Goal: Task Accomplishment & Management: Use online tool/utility

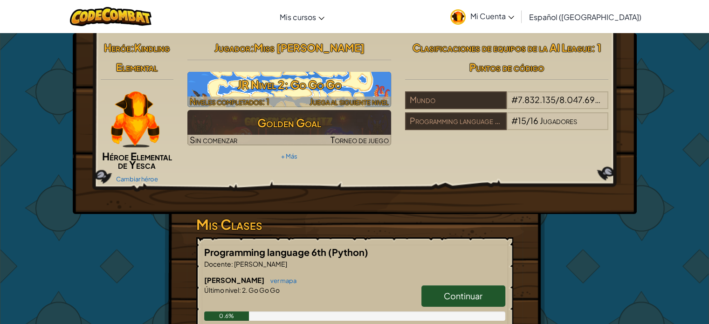
click at [332, 83] on h3 "JR Nivel 2: Go Go Go" at bounding box center [289, 84] width 204 height 21
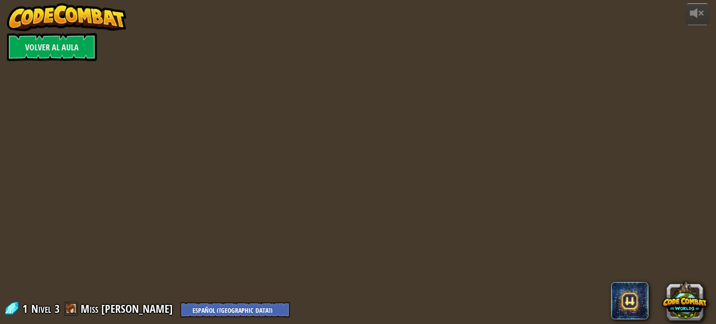
select select "es-419"
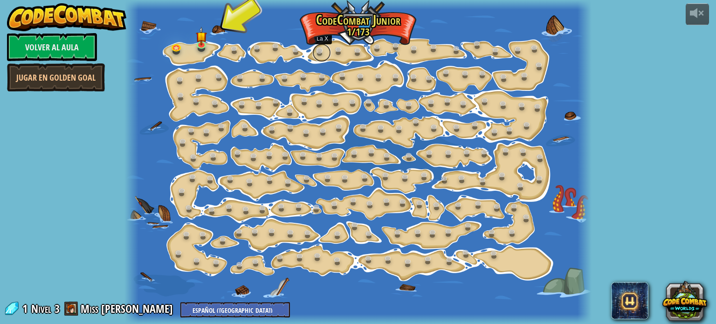
click at [320, 54] on link at bounding box center [321, 52] width 19 height 19
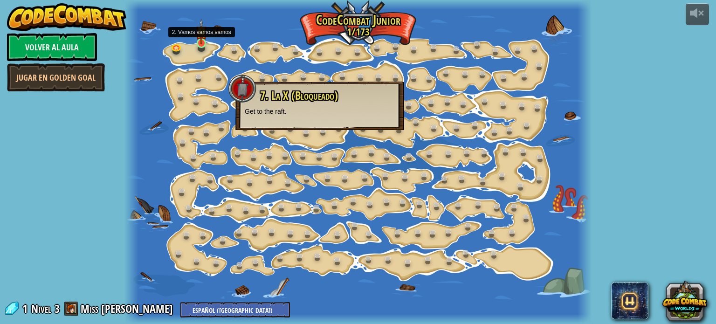
click at [201, 41] on img at bounding box center [201, 32] width 11 height 26
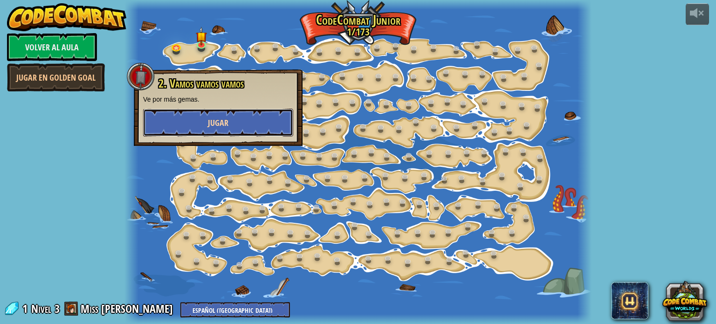
click at [217, 124] on span "Jugar" at bounding box center [218, 123] width 21 height 12
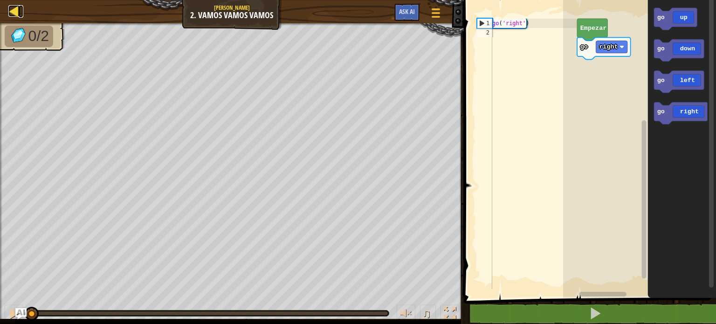
click at [16, 15] on div at bounding box center [14, 11] width 12 height 12
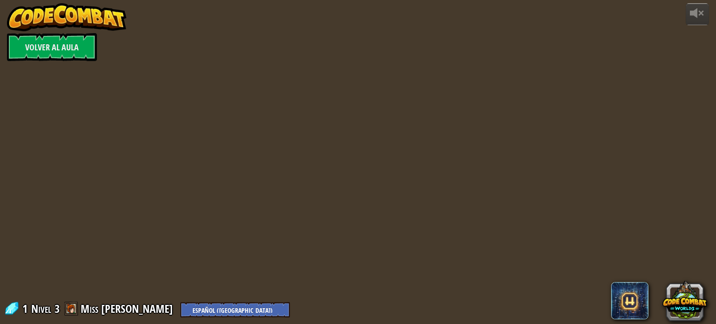
select select "es-419"
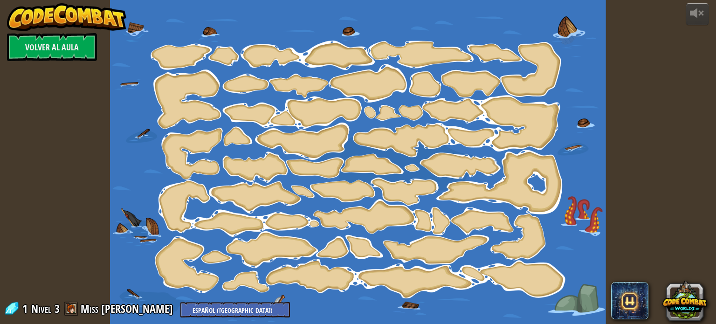
select select "es-419"
click at [65, 53] on link "Volver al aula" at bounding box center [52, 47] width 90 height 28
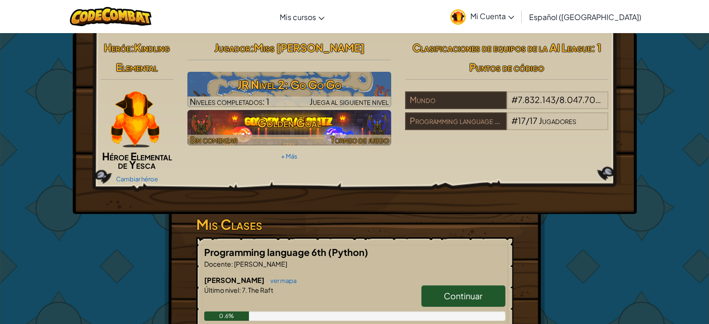
click at [302, 131] on h3 "Golden Goal" at bounding box center [289, 122] width 204 height 21
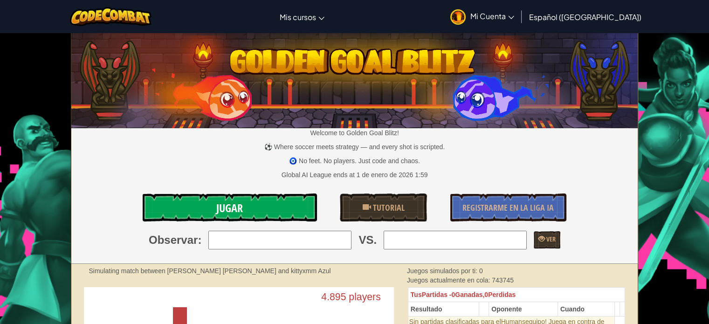
click at [248, 207] on link "Jugar" at bounding box center [230, 208] width 174 height 28
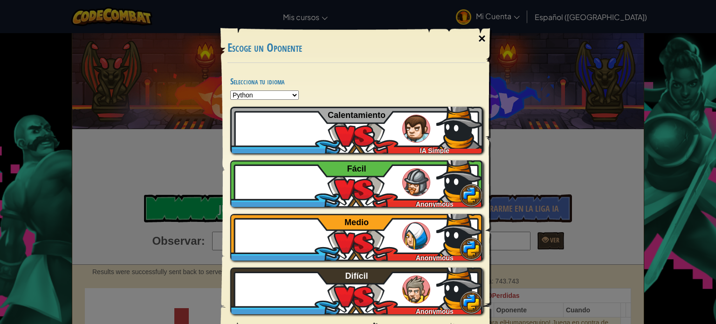
click at [480, 35] on div "×" at bounding box center [481, 38] width 21 height 27
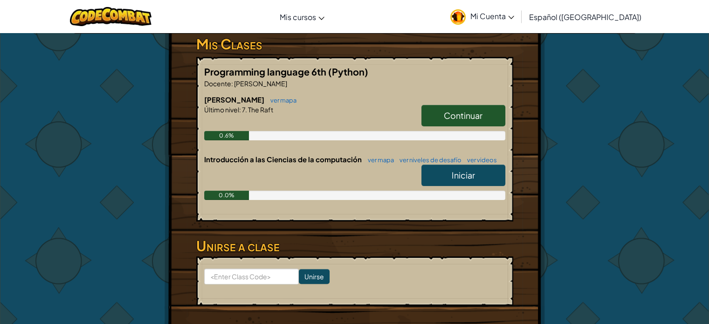
scroll to position [183, 0]
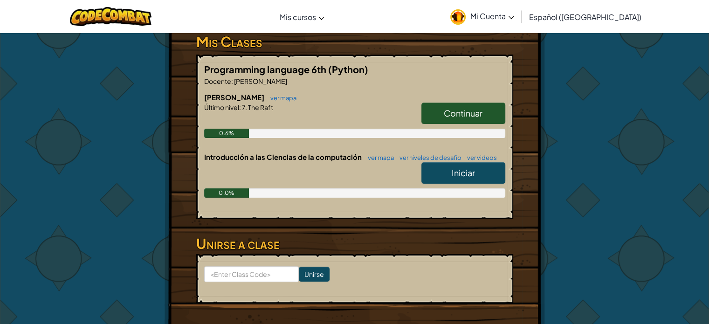
click at [470, 169] on span "Iniciar" at bounding box center [463, 172] width 23 height 11
select select "es-419"
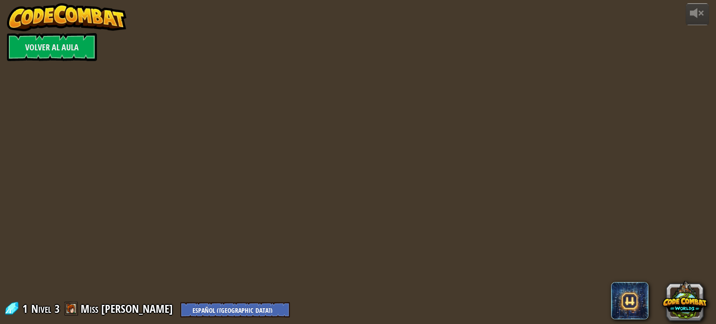
select select "es-419"
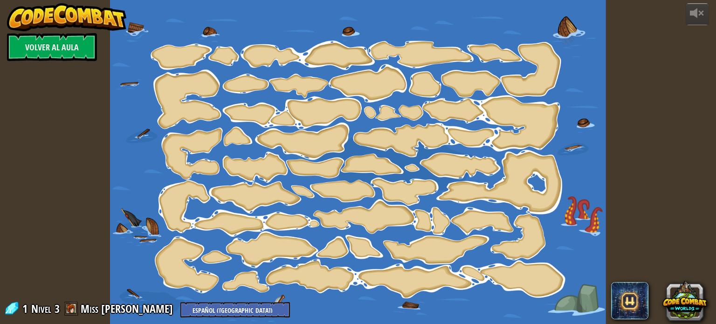
select select "es-419"
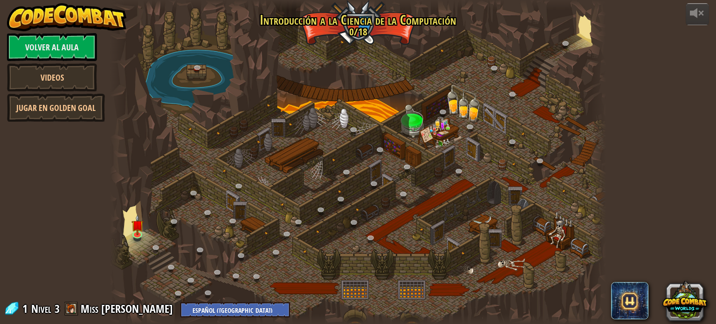
select select "es-419"
click at [138, 235] on link at bounding box center [138, 234] width 19 height 19
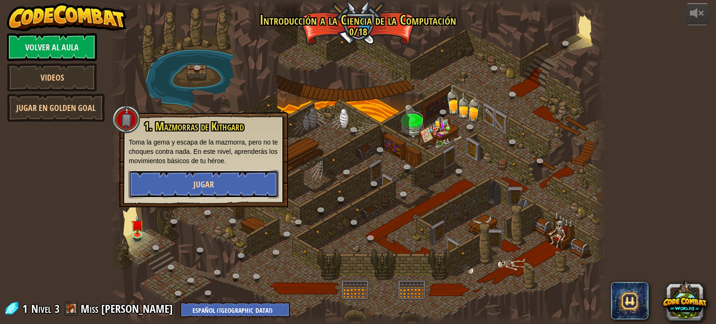
click at [191, 180] on button "Jugar" at bounding box center [204, 184] width 150 height 28
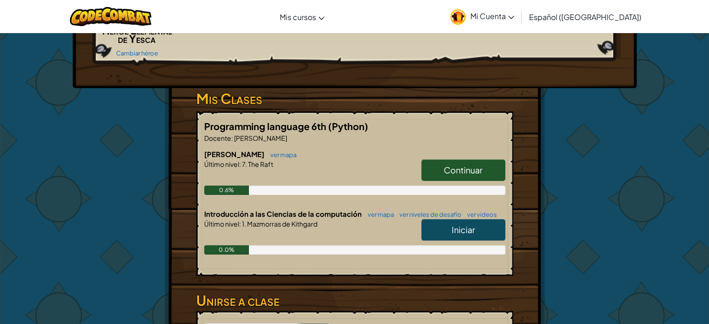
scroll to position [127, 0]
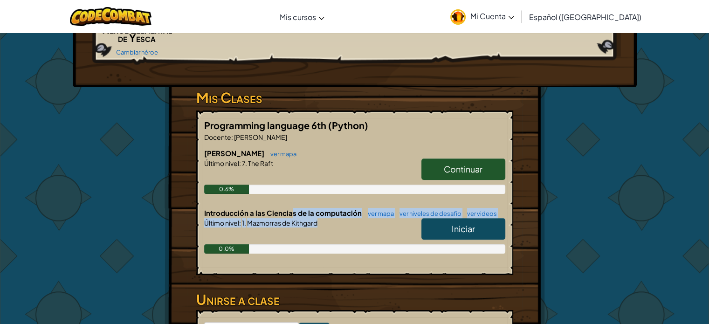
drag, startPoint x: 290, startPoint y: 213, endPoint x: 339, endPoint y: 219, distance: 50.3
click at [339, 219] on div "Introducción a las Ciencias de la computación ver mapa ver niveles de desafío v…" at bounding box center [354, 238] width 301 height 60
click at [446, 224] on link "Iniciar" at bounding box center [464, 228] width 84 height 21
select select "es-419"
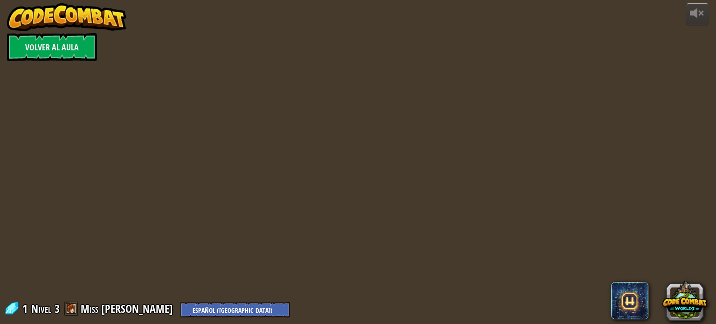
select select "es-419"
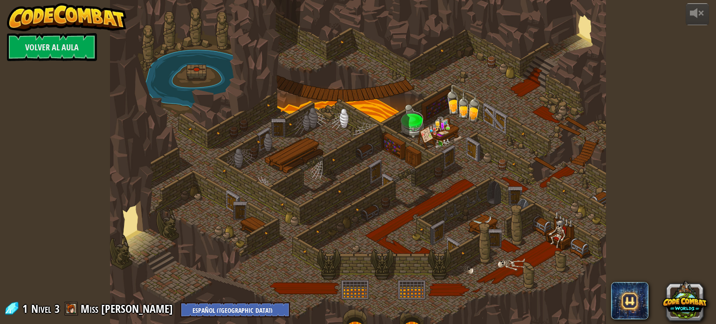
select select "es-419"
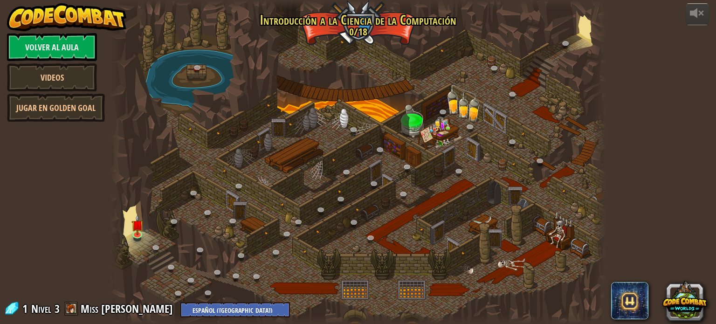
select select "es-419"
click at [140, 234] on link at bounding box center [138, 234] width 19 height 19
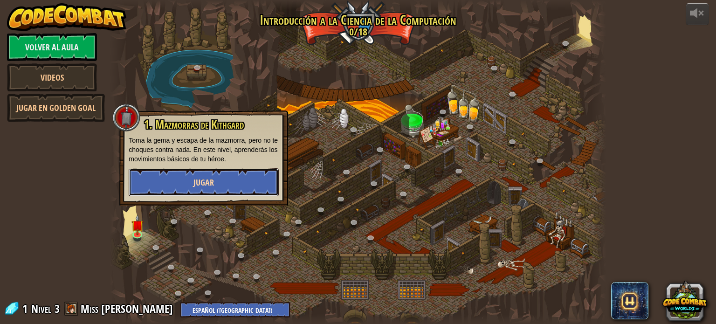
click at [218, 192] on button "Jugar" at bounding box center [204, 182] width 150 height 28
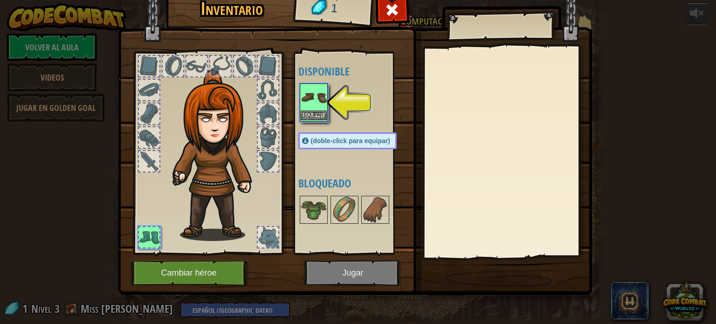
click at [316, 99] on img at bounding box center [314, 97] width 26 height 26
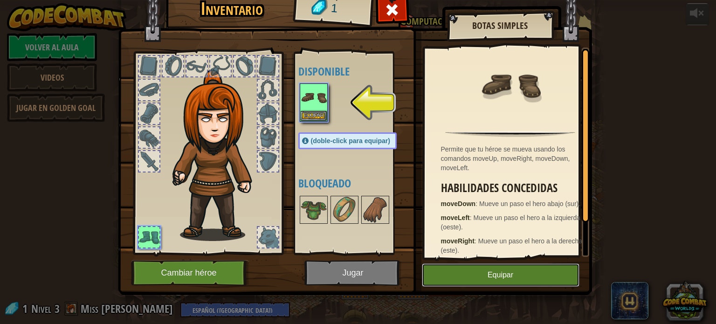
click at [453, 274] on button "Equipar" at bounding box center [501, 274] width 158 height 23
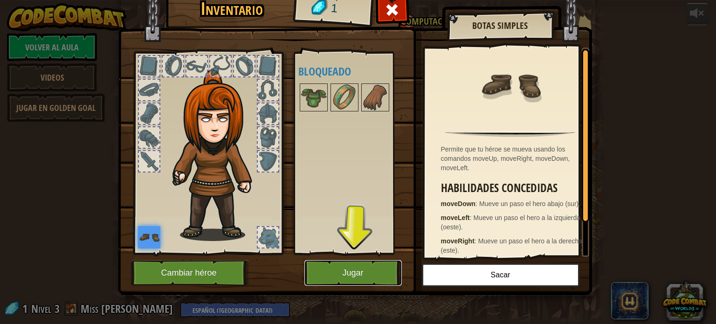
click at [349, 277] on button "Jugar" at bounding box center [352, 273] width 97 height 26
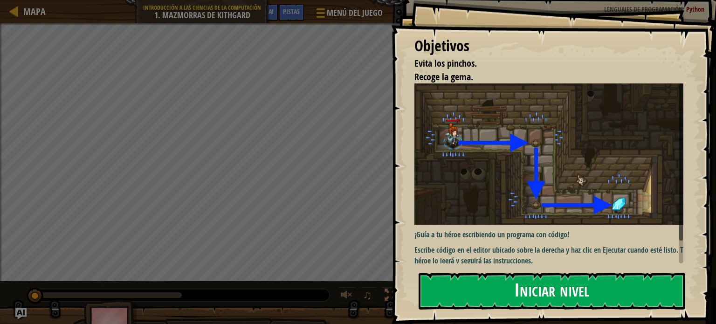
click at [536, 302] on button "Iniciar nivel" at bounding box center [552, 291] width 267 height 37
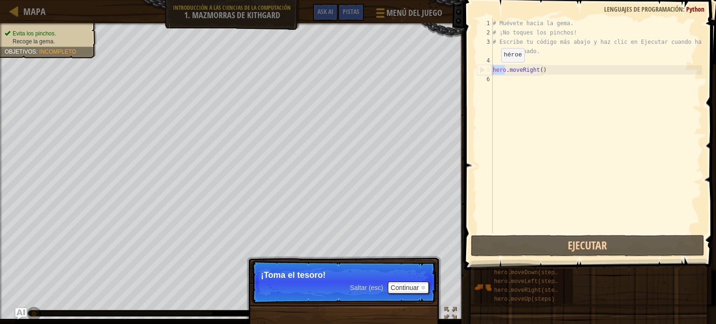
drag, startPoint x: 504, startPoint y: 71, endPoint x: 492, endPoint y: 71, distance: 11.7
click at [492, 71] on div "1 2 3 4 5 6 # Muévete hacia la [PERSON_NAME]. # ¡No toques los [PERSON_NAME]! #…" at bounding box center [589, 126] width 227 height 214
type textarea "hero.moveRight()"
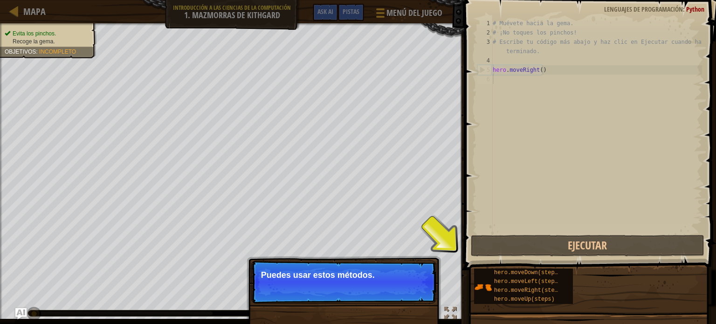
click at [498, 78] on div "# Muévete hacia la gema. # ¡No toques los pinchos! # Escribe tu código más abaj…" at bounding box center [596, 135] width 211 height 233
click at [504, 81] on div "# Muévete hacia la gema. # ¡No toques los pinchos! # Escribe tu código más abaj…" at bounding box center [596, 135] width 211 height 233
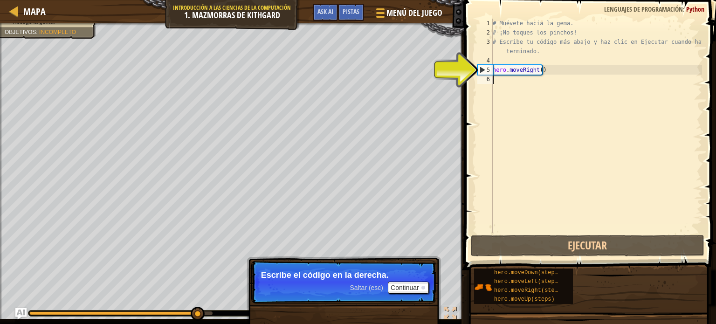
click at [524, 83] on div "# Muévete hacia la gema. # ¡No toques los pinchos! # Escribe tu código más abaj…" at bounding box center [596, 135] width 211 height 233
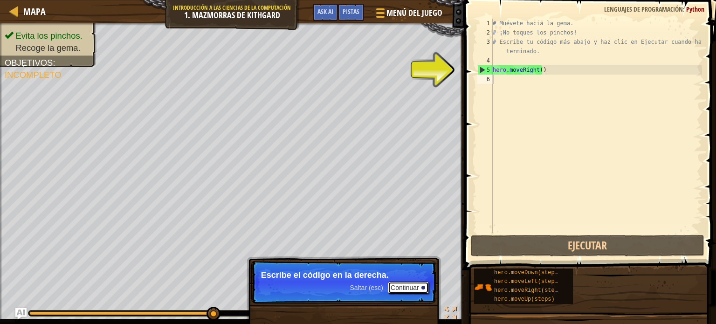
click at [413, 290] on button "Continuar" at bounding box center [408, 288] width 41 height 12
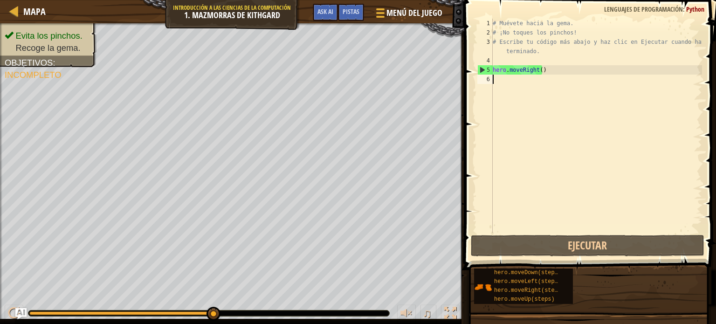
click at [514, 81] on div "# Muévete hacia la gema. # ¡No toques los pinchos! # Escribe tu código más abaj…" at bounding box center [596, 135] width 211 height 233
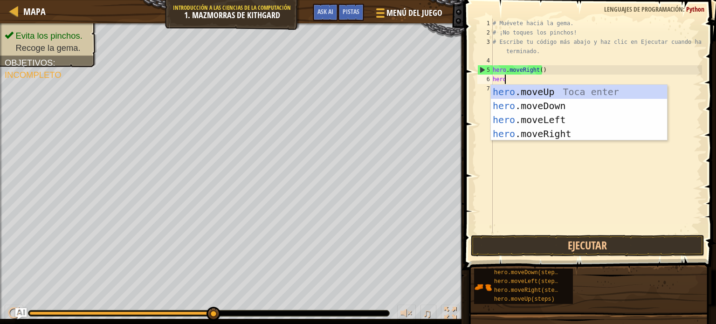
scroll to position [4, 0]
type textarea "hero."
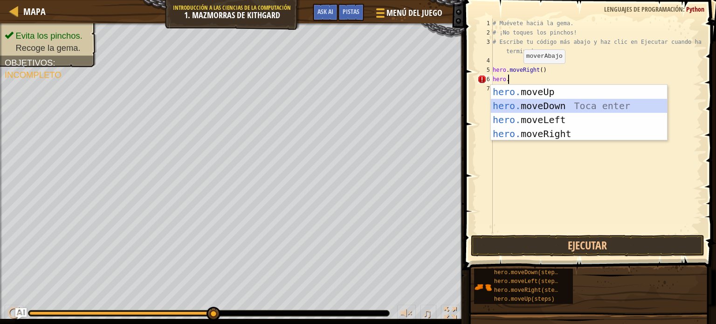
click at [575, 103] on div "hero. moveUp Toca enter hero. moveDown Toca enter hero. moveLeft Toca enter her…" at bounding box center [579, 127] width 176 height 84
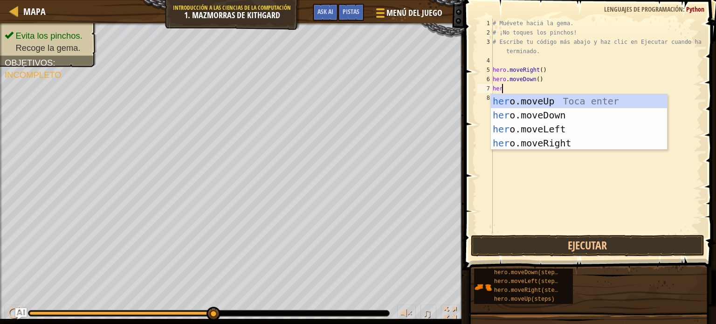
scroll to position [4, 0]
type textarea "hero."
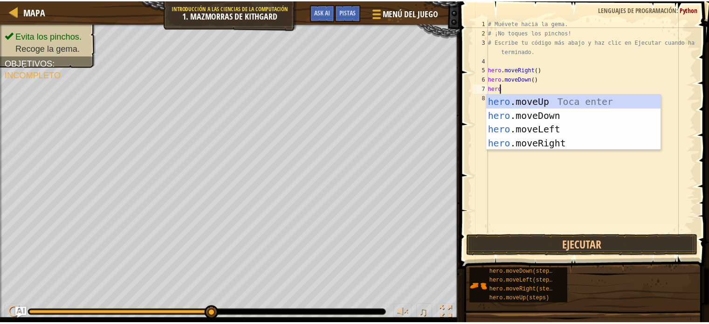
scroll to position [4, 0]
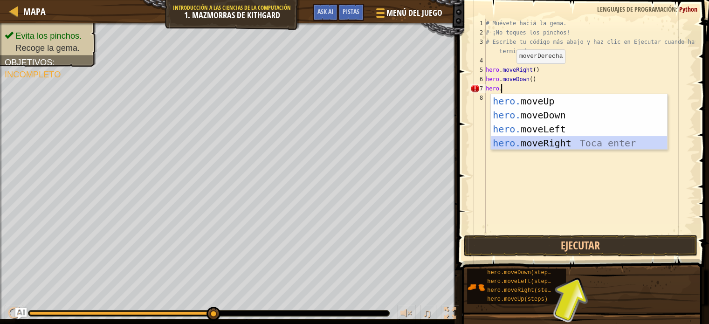
click at [562, 143] on div "hero. moveUp Toca enter hero. moveDown Toca enter hero. moveLeft Toca enter her…" at bounding box center [579, 136] width 176 height 84
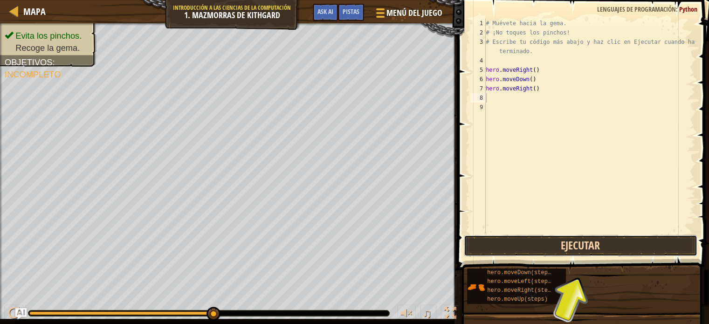
click at [580, 241] on button "Ejecutar" at bounding box center [581, 245] width 234 height 21
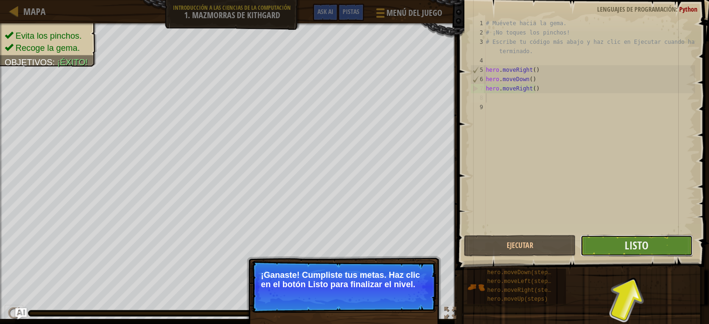
click at [629, 255] on button "Listo" at bounding box center [637, 245] width 112 height 21
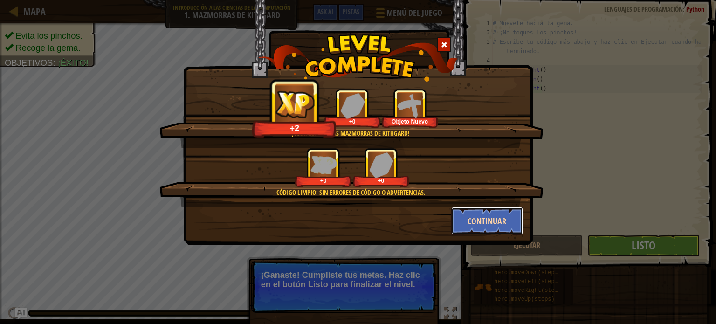
click at [481, 219] on button "Continuar" at bounding box center [487, 221] width 72 height 28
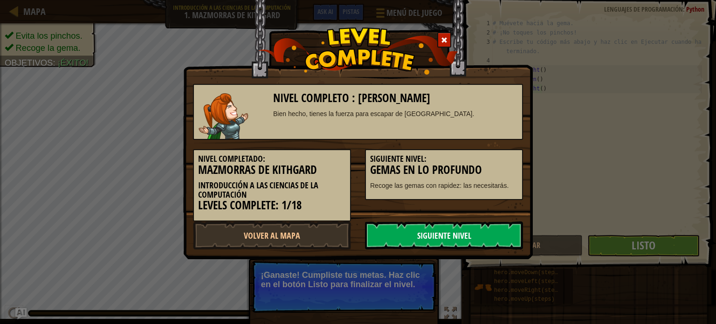
click at [458, 230] on link "Siguiente Nivel" at bounding box center [444, 235] width 158 height 28
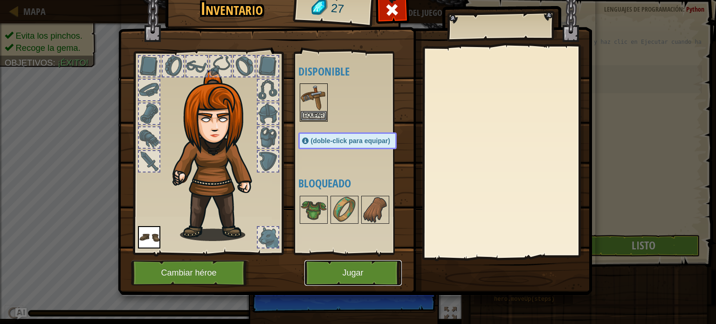
click at [338, 273] on button "Jugar" at bounding box center [352, 273] width 97 height 26
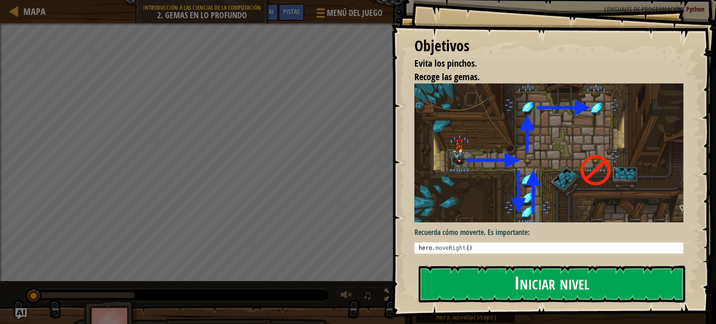
click at [529, 281] on button "Iniciar nivel" at bounding box center [552, 284] width 267 height 37
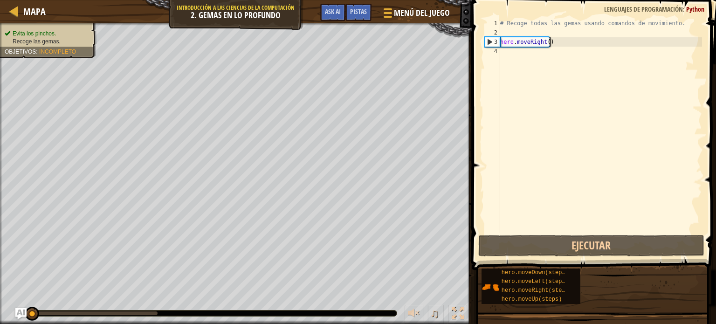
click at [562, 44] on div "# Recoge todas las gemas usando comandos de movimiento. hero . moveRight ( )" at bounding box center [600, 135] width 204 height 233
type textarea "hero.moveRight()"
click at [562, 44] on div "# Recoge todas las gemas usando comandos de movimiento. hero . moveRight ( )" at bounding box center [600, 135] width 204 height 233
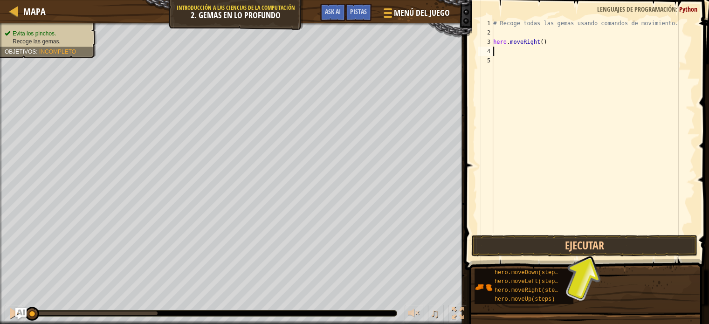
click at [530, 52] on div "# Recoge todas las gemas usando comandos de movimiento. hero . moveRight ( )" at bounding box center [593, 135] width 204 height 233
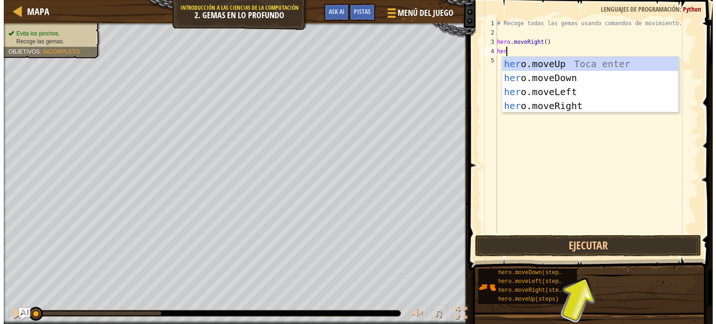
scroll to position [4, 0]
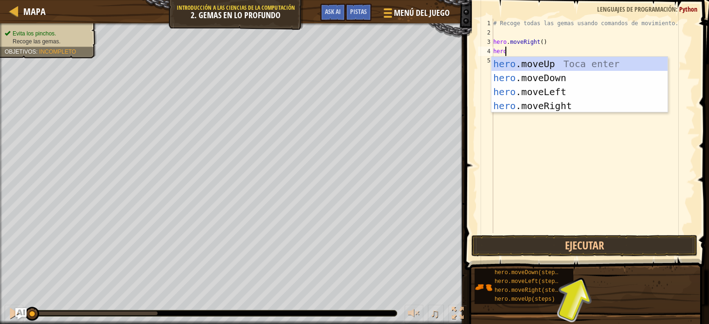
type textarea "hero."
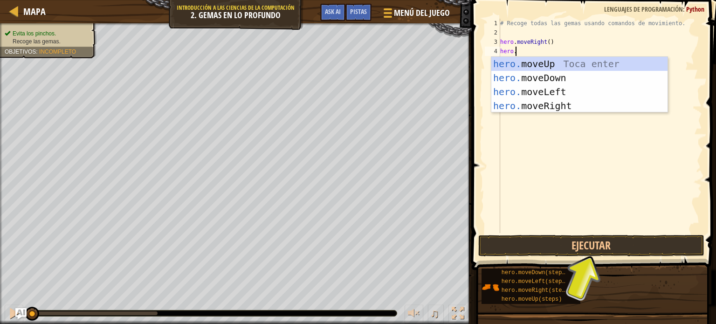
scroll to position [4, 0]
click at [535, 73] on div "hero. moveUp Toca enter hero. moveDown Toca enter hero. moveLeft Toca enter her…" at bounding box center [579, 99] width 176 height 84
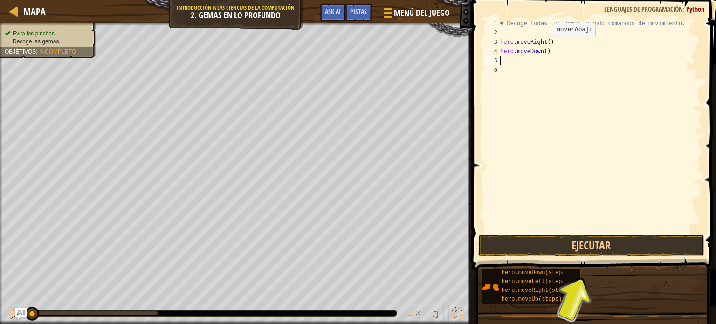
scroll to position [4, 0]
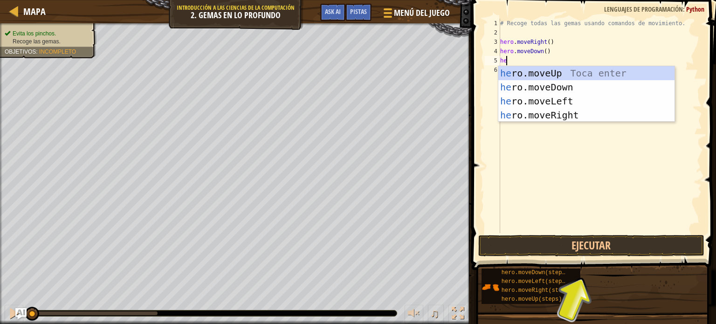
type textarea "hero"
click at [533, 76] on div "hero .moveUp Toca enter hero .moveDown Toca enter hero .moveLeft Toca enter her…" at bounding box center [586, 108] width 176 height 84
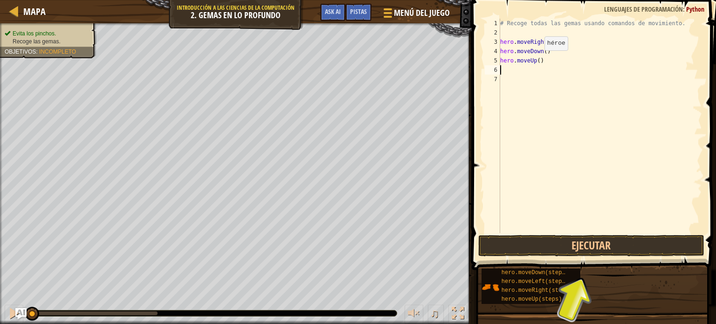
click at [529, 59] on div "# Recoge todas las gemas usando comandos de movimiento. hero . moveRight ( ) he…" at bounding box center [600, 135] width 204 height 233
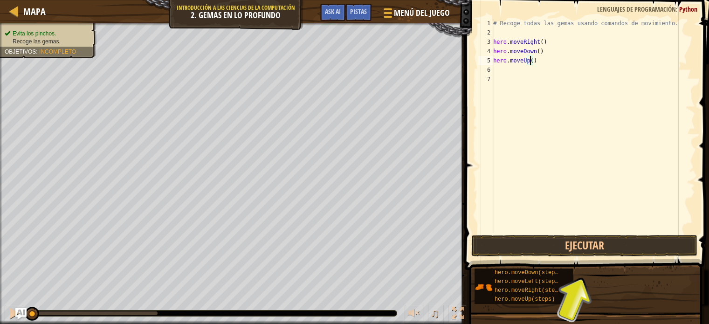
scroll to position [4, 3]
click at [543, 44] on div "# Recoge todas las gemas usando comandos de movimiento. hero . moveRight ( ) he…" at bounding box center [593, 135] width 204 height 233
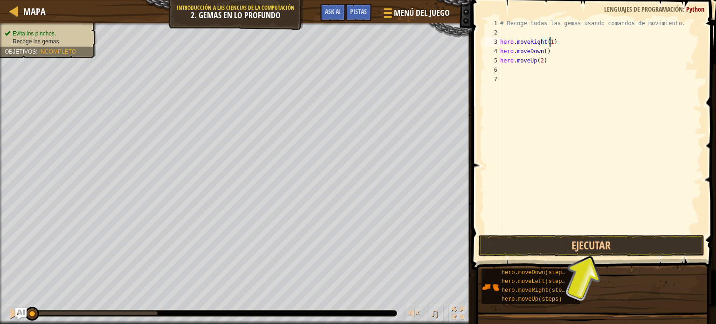
scroll to position [4, 3]
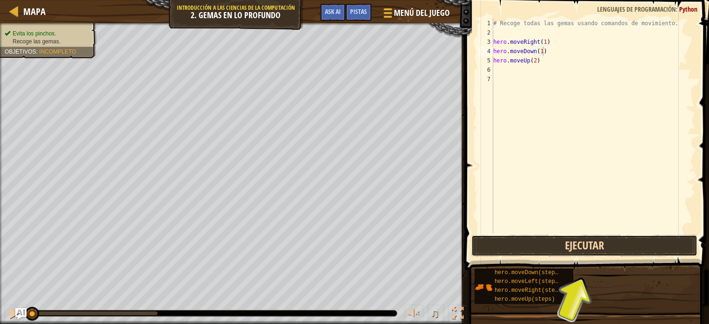
click at [616, 250] on button "Ejecutar" at bounding box center [584, 245] width 226 height 21
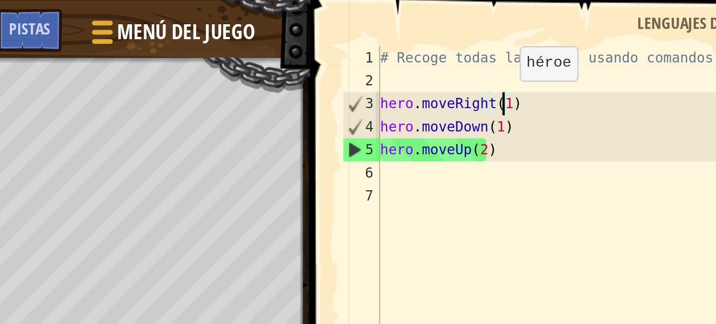
click at [548, 42] on div "# Recoge todas las gemas usando comandos de movimiento. hero . moveRight ( 1 ) …" at bounding box center [600, 135] width 204 height 233
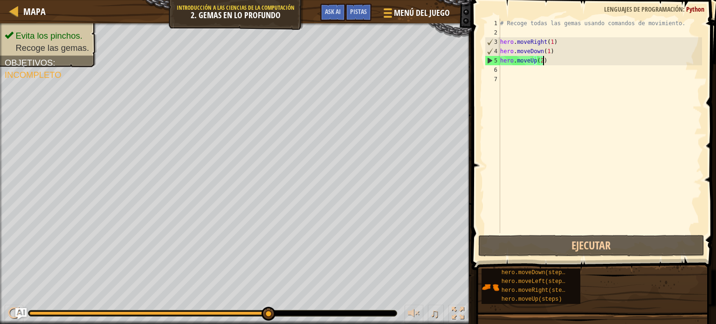
click at [545, 60] on div "# Recoge todas las gemas usando comandos de movimiento. hero . moveRight ( 1 ) …" at bounding box center [600, 135] width 204 height 233
type textarea "hero.moveUp(2)"
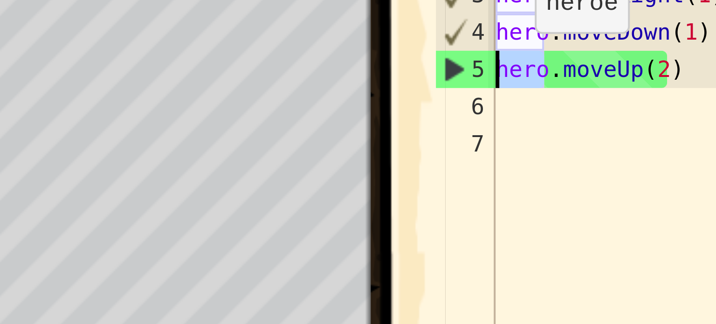
drag, startPoint x: 512, startPoint y: 60, endPoint x: 502, endPoint y: 61, distance: 10.7
click at [502, 61] on div "# Recoge todas las gemas usando comandos de movimiento. hero . moveRight ( 1 ) …" at bounding box center [600, 135] width 204 height 233
click at [502, 61] on div "# Recoge todas las gemas usando comandos de movimiento. hero . moveRight ( 1 ) …" at bounding box center [600, 126] width 204 height 214
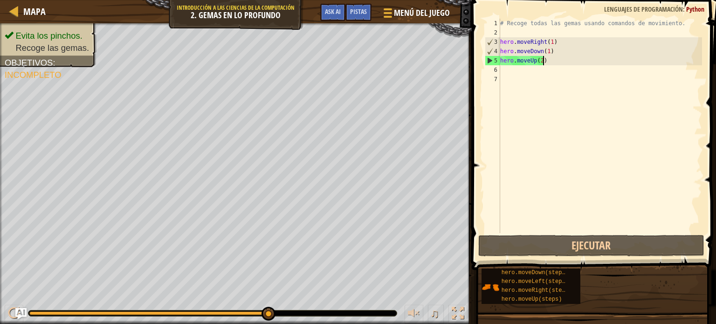
click at [544, 61] on div "# Recoge todas las gemas usando comandos de movimiento. hero . moveRight ( 1 ) …" at bounding box center [600, 135] width 204 height 233
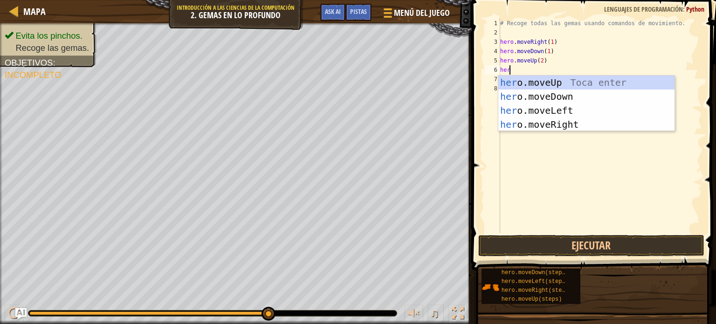
type textarea "hero"
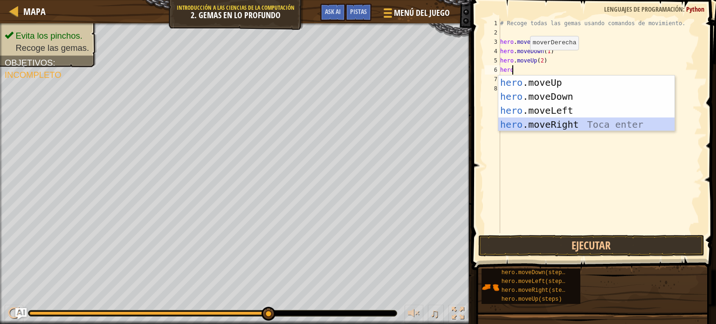
click at [572, 121] on div "hero .moveUp Toca enter hero .moveDown Toca enter hero .moveLeft Toca enter her…" at bounding box center [586, 118] width 176 height 84
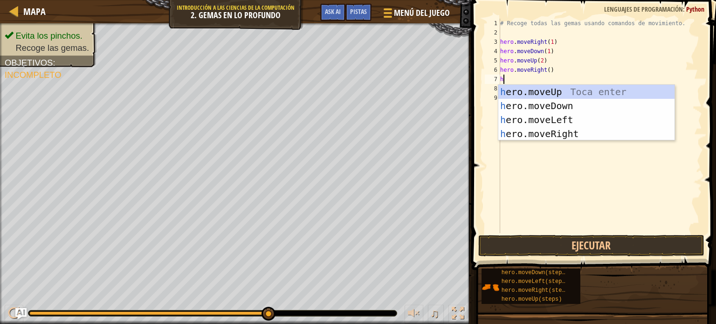
type textarea "hero"
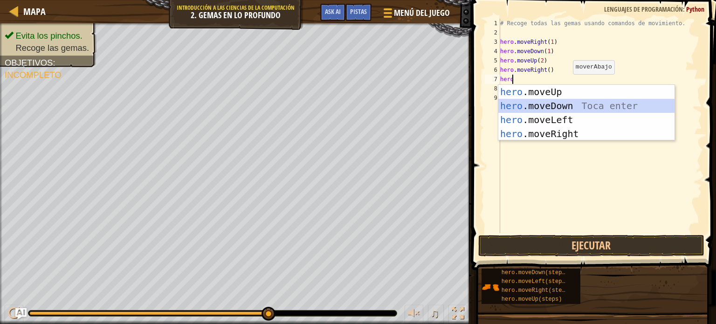
click at [565, 100] on div "hero .moveUp Toca enter hero .moveDown Toca enter hero .moveLeft Toca enter her…" at bounding box center [586, 127] width 176 height 84
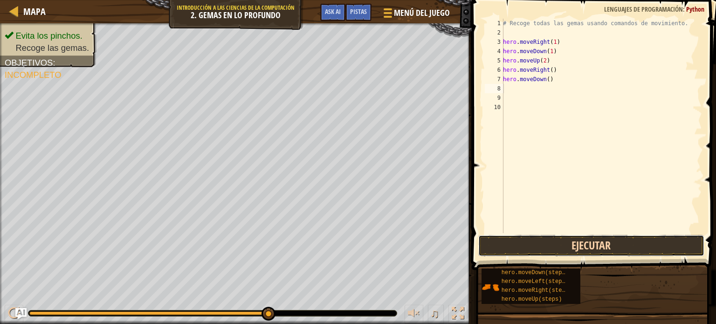
click at [588, 236] on button "Ejecutar" at bounding box center [591, 245] width 226 height 21
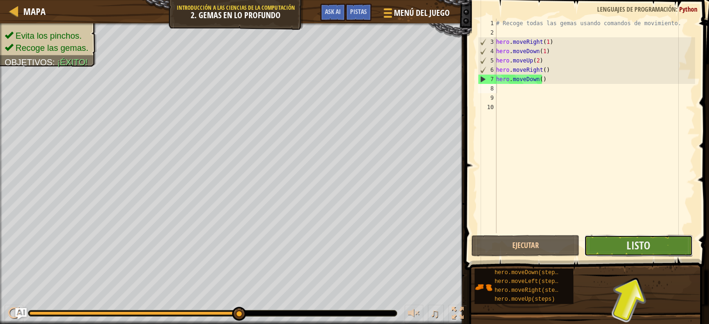
click at [658, 242] on button "Listo" at bounding box center [638, 245] width 109 height 21
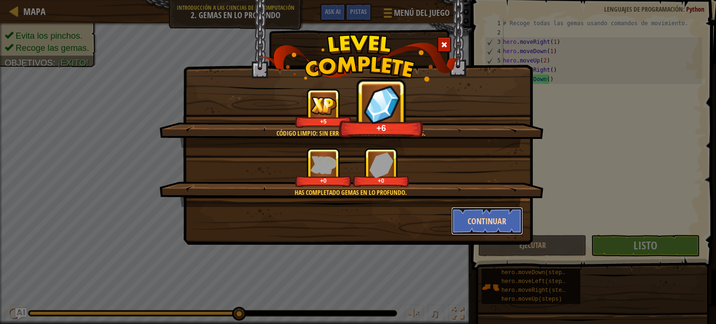
click at [493, 216] on button "Continuar" at bounding box center [487, 221] width 72 height 28
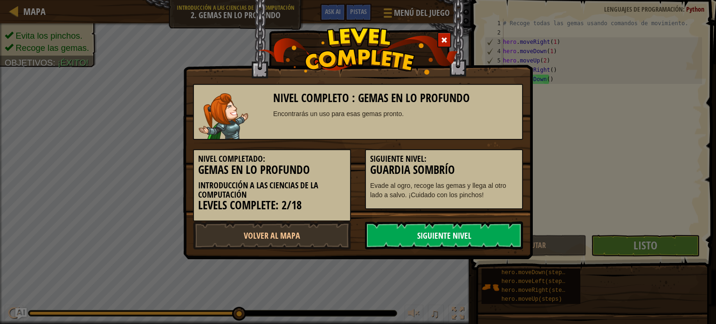
click at [462, 245] on link "Siguiente Nivel" at bounding box center [444, 235] width 158 height 28
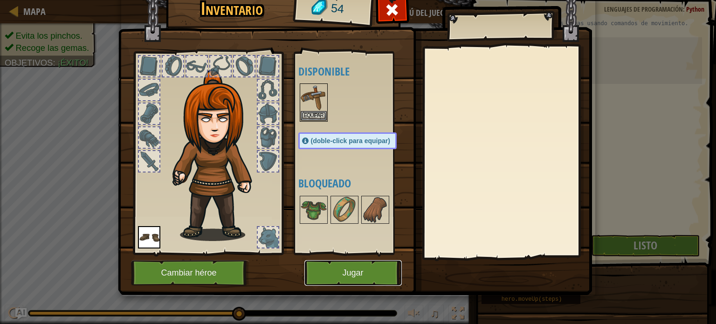
click at [382, 264] on button "Jugar" at bounding box center [352, 273] width 97 height 26
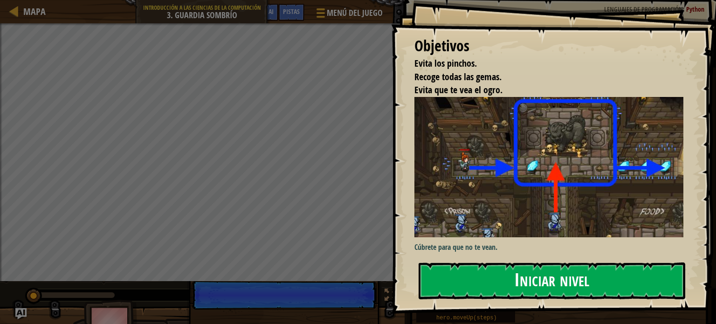
click at [548, 281] on button "Iniciar nivel" at bounding box center [552, 281] width 267 height 37
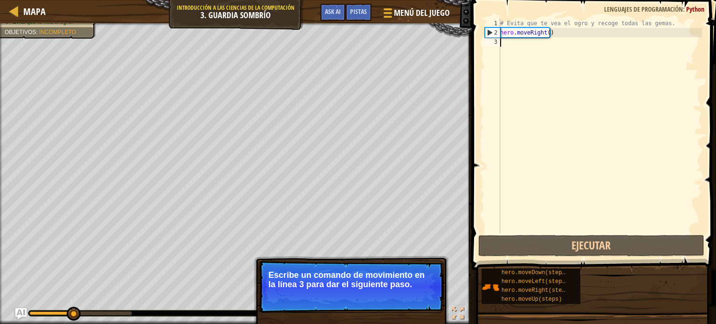
click at [560, 33] on div "# Evita que te vea el ogro y recoge todas las gemas. hero . moveRight ( )" at bounding box center [600, 135] width 204 height 233
type textarea "hero.moveRight()"
click at [543, 41] on div "# Evita que te vea el ogro y recoge todas las gemas. hero . moveRight ( )" at bounding box center [600, 135] width 204 height 233
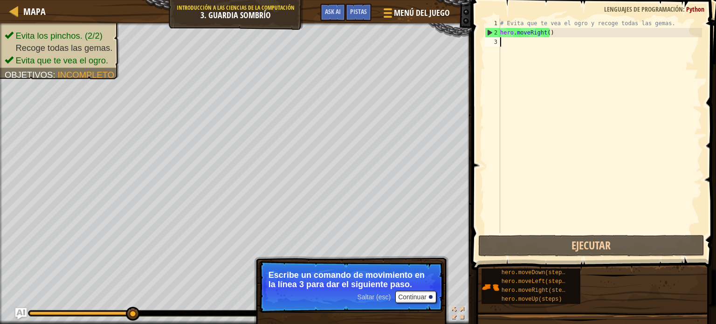
click at [516, 44] on div "# Evita que te vea el ogro y recoge todas las gemas. hero . moveRight ( )" at bounding box center [600, 135] width 204 height 233
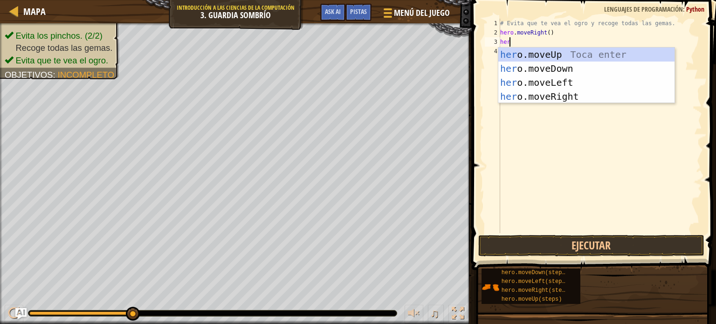
scroll to position [4, 0]
type textarea "hero."
click at [541, 54] on div "hero. moveUp Toca enter hero. moveDown Toca enter hero. moveLeft Toca enter her…" at bounding box center [586, 90] width 176 height 84
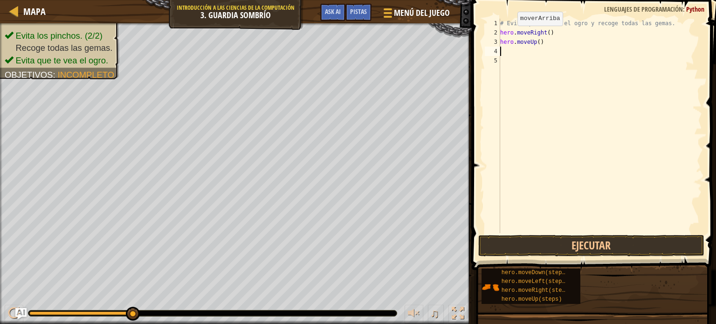
scroll to position [4, 0]
click at [522, 51] on div "# Evita que [PERSON_NAME] el ogro y recoge todas las gemas. hero . moveRight ( …" at bounding box center [600, 135] width 204 height 233
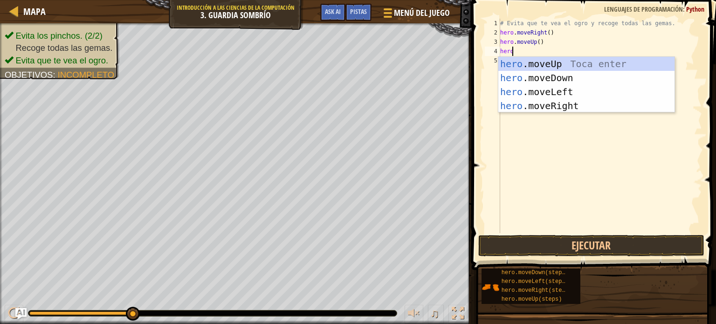
scroll to position [4, 0]
click at [658, 241] on button "Ejecutar" at bounding box center [591, 245] width 226 height 21
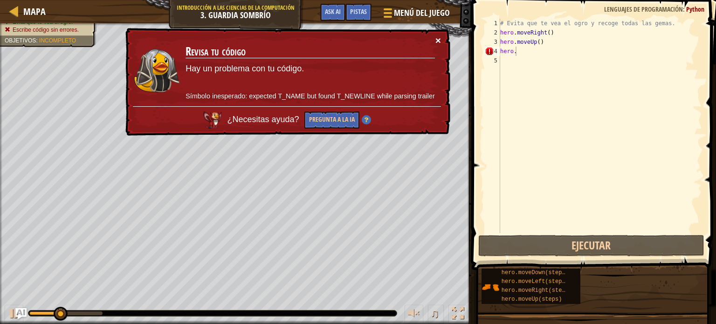
click at [440, 41] on button "×" at bounding box center [439, 40] width 6 height 10
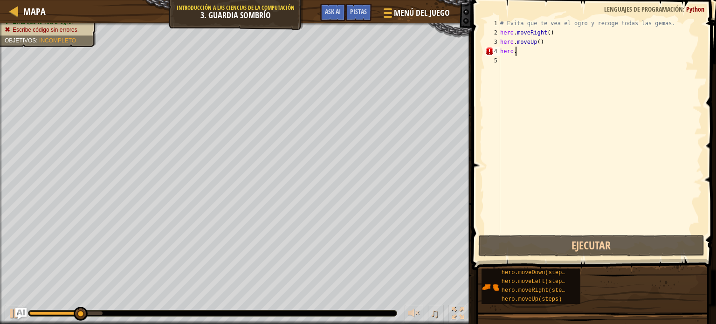
click at [532, 49] on div "# Evita que [PERSON_NAME] el ogro y recoge todas las gemas. hero . moveRight ( …" at bounding box center [600, 135] width 204 height 233
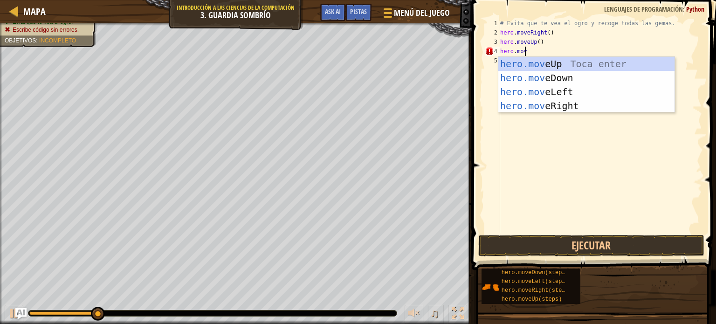
scroll to position [4, 1]
type textarea "hero.move"
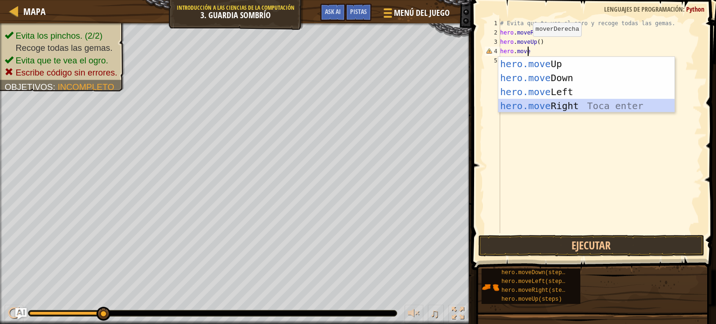
click at [594, 100] on div "hero.move Up Toca enter hero.move Down Toca enter hero.move Left Toca enter her…" at bounding box center [586, 99] width 176 height 84
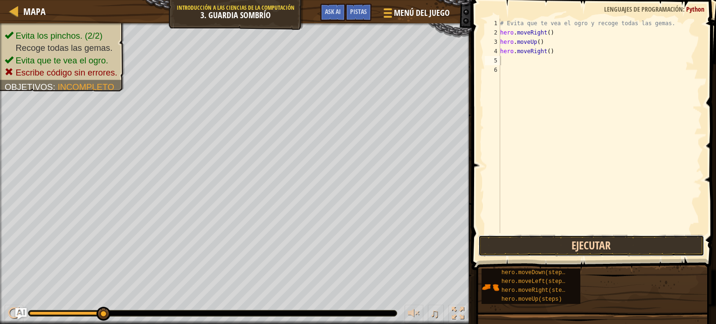
click at [595, 248] on button "Ejecutar" at bounding box center [591, 245] width 226 height 21
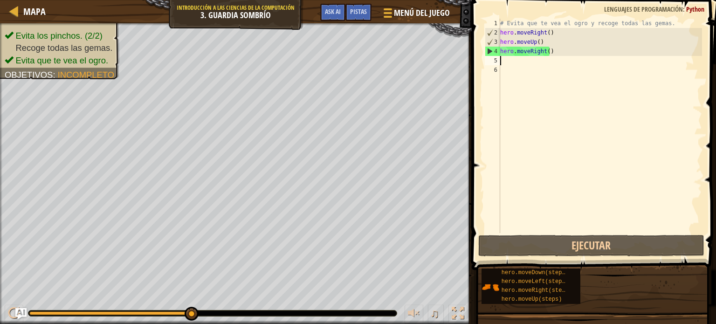
click at [519, 59] on div "# Evita que [PERSON_NAME] el ogro y recoge todas las gemas. hero . moveRight ( …" at bounding box center [600, 135] width 204 height 233
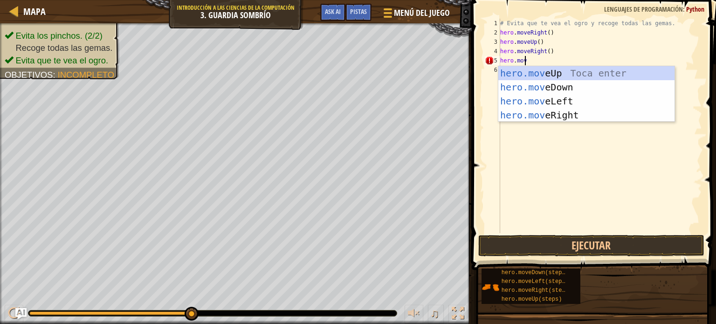
scroll to position [4, 1]
type textarea "hero.move"
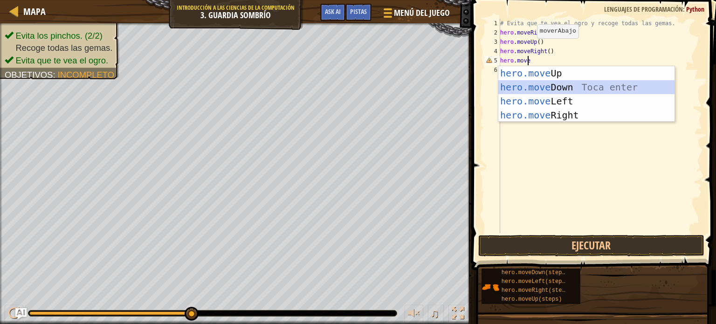
click at [544, 87] on div "hero.move Up Toca enter hero.move Down Toca enter hero.move Left Toca enter her…" at bounding box center [586, 108] width 176 height 84
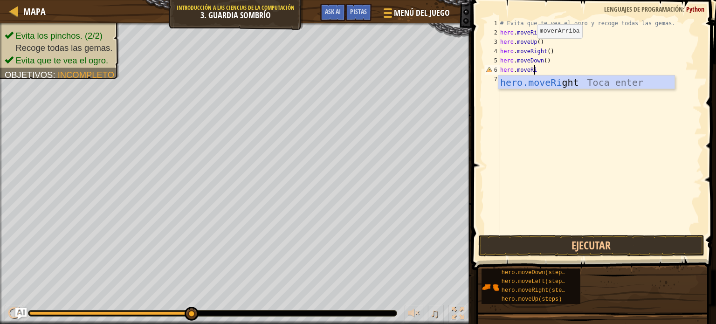
type textarea "hero.moveRight"
click at [567, 84] on div "hero.moveRight Toca enter" at bounding box center [586, 97] width 176 height 42
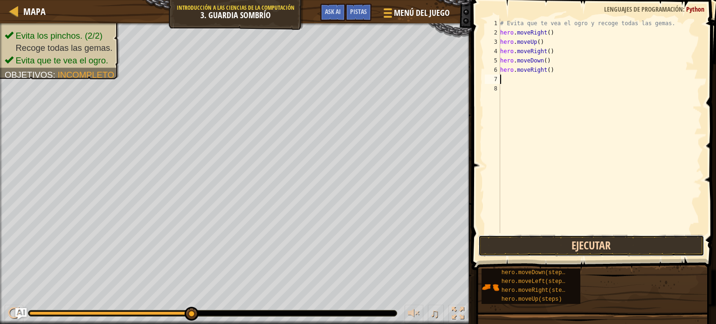
click at [537, 250] on button "Ejecutar" at bounding box center [591, 245] width 226 height 21
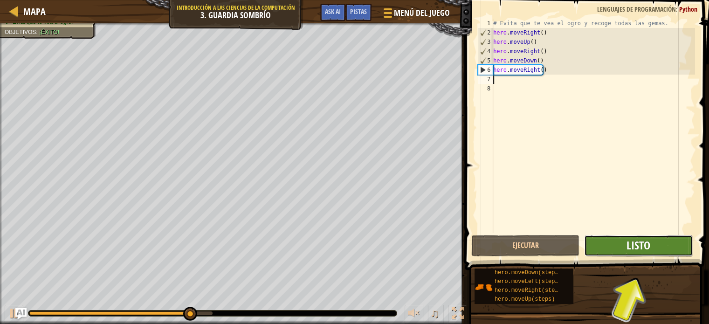
click at [648, 238] on span "Listo" at bounding box center [639, 245] width 24 height 15
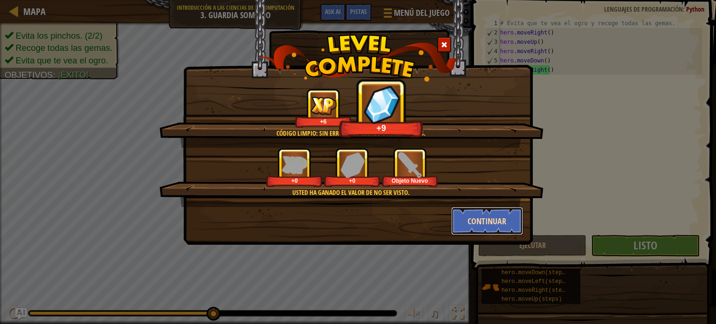
click at [495, 224] on button "Continuar" at bounding box center [487, 221] width 72 height 28
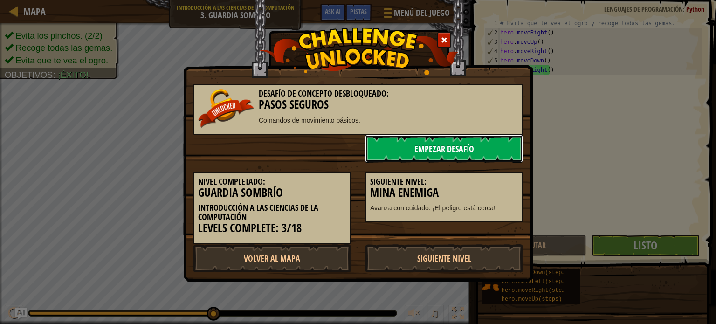
click at [487, 141] on link "Empezar Desafío" at bounding box center [444, 149] width 158 height 28
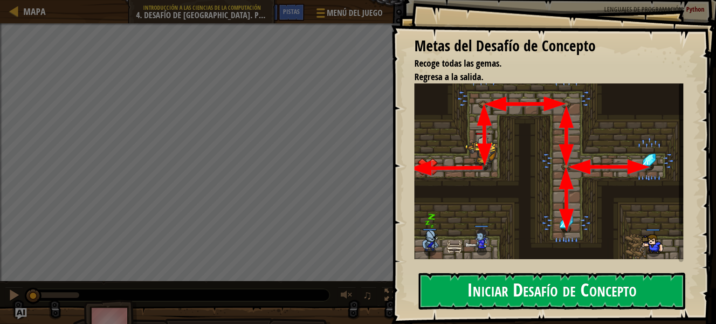
click at [598, 289] on button "Iniciar Desafío de Concepto" at bounding box center [552, 291] width 267 height 37
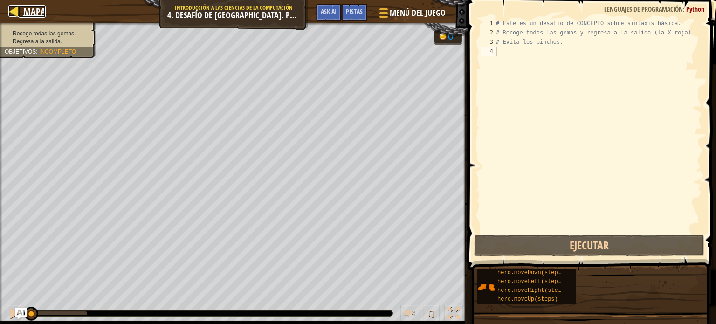
click at [25, 14] on span "Mapa" at bounding box center [34, 11] width 22 height 13
select select "es-419"
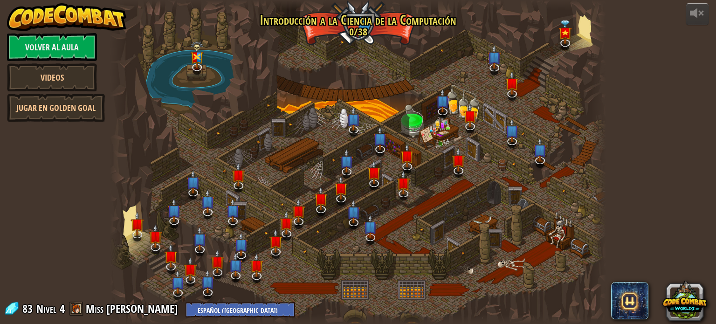
select select "es-419"
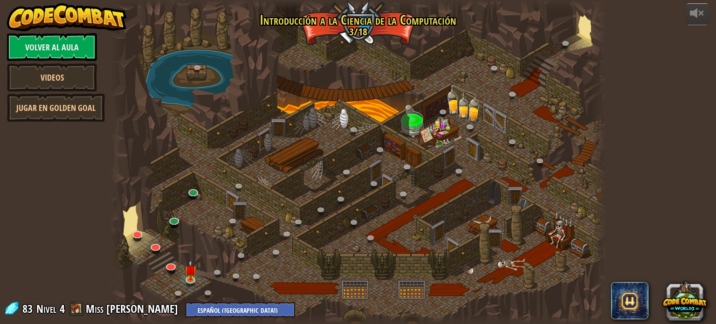
select select "es-419"
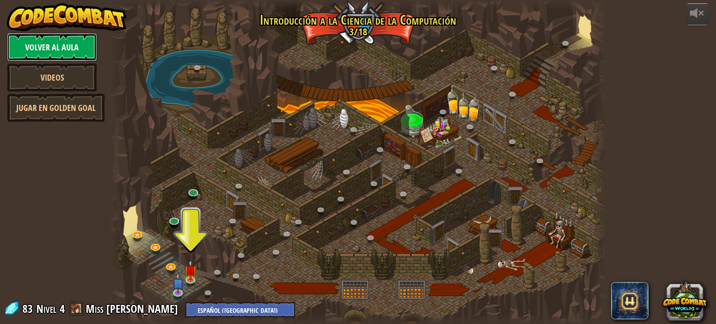
click at [58, 48] on link "Volver al aula" at bounding box center [52, 47] width 90 height 28
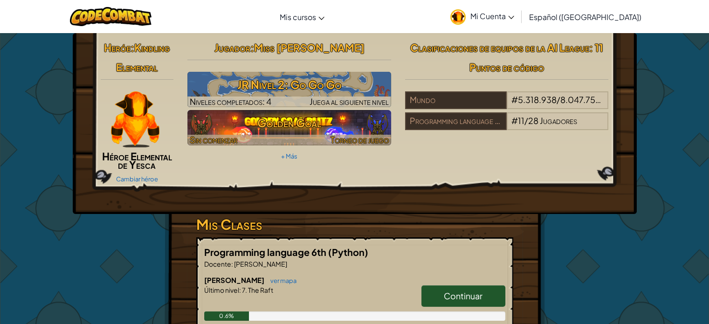
click at [302, 122] on h3 "Golden Goal" at bounding box center [289, 122] width 204 height 21
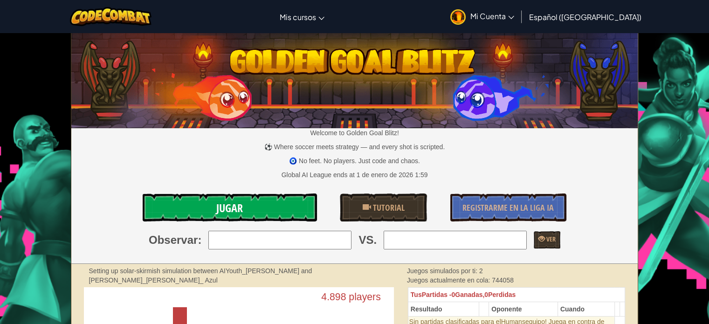
click at [260, 207] on link "Jugar" at bounding box center [230, 208] width 174 height 28
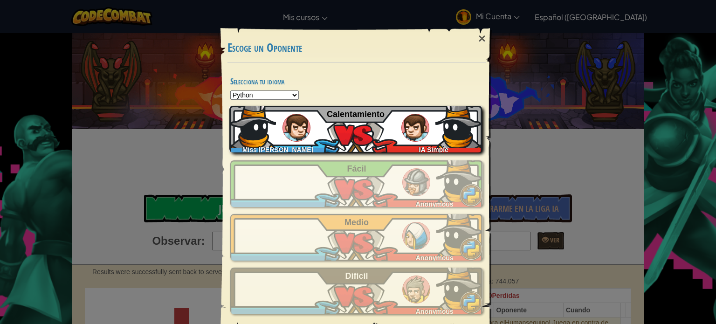
click at [342, 120] on div "Miss [PERSON_NAME] IA Simple Calentamiento" at bounding box center [355, 129] width 253 height 47
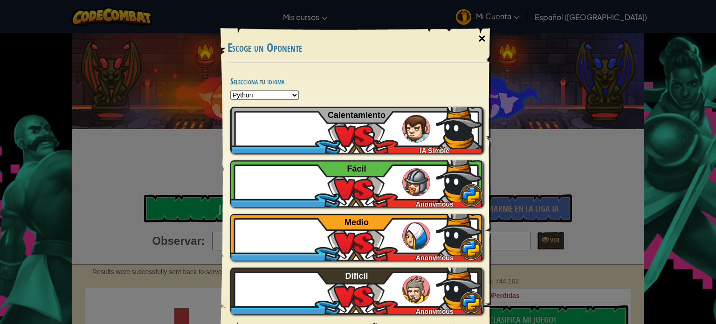
click at [481, 36] on div "×" at bounding box center [481, 38] width 21 height 27
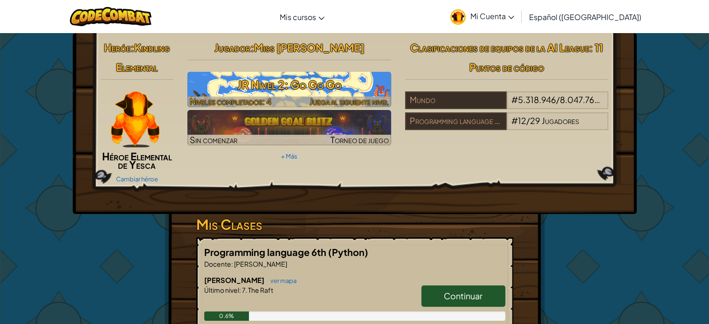
click at [350, 83] on h3 "JR Nivel 2: Go Go Go" at bounding box center [289, 84] width 204 height 21
select select "es-419"
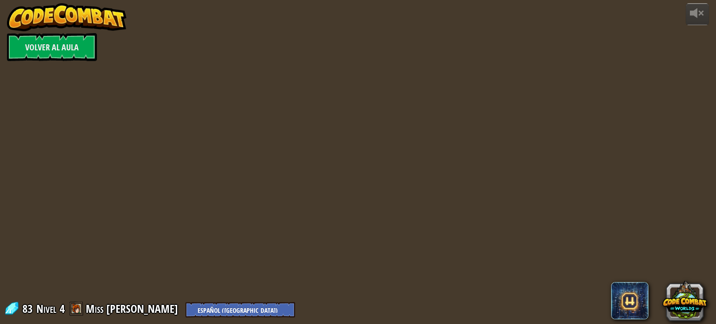
select select "es-419"
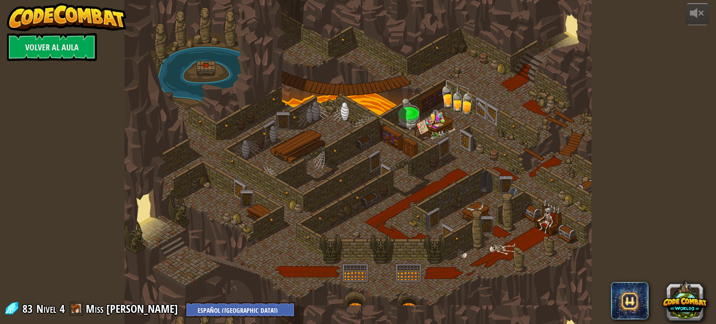
select select "es-419"
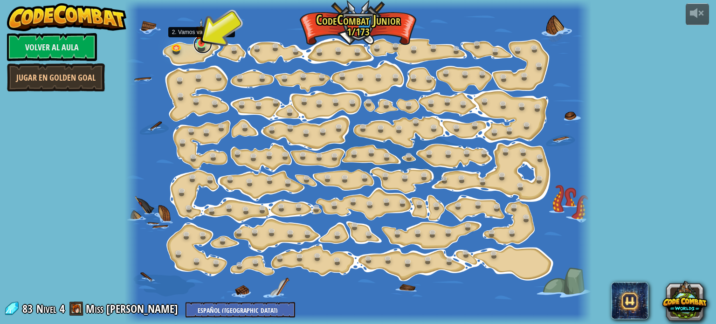
click at [203, 44] on link at bounding box center [203, 44] width 19 height 19
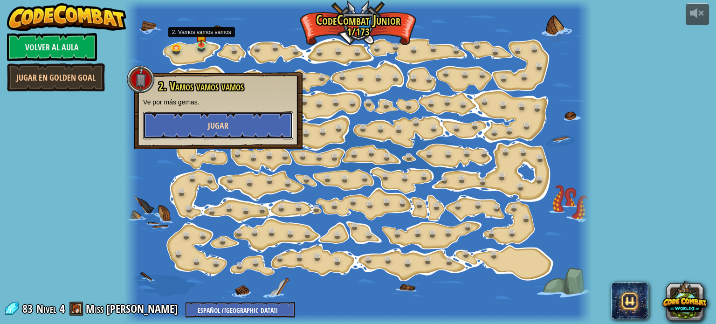
click at [241, 126] on button "Jugar" at bounding box center [218, 125] width 150 height 28
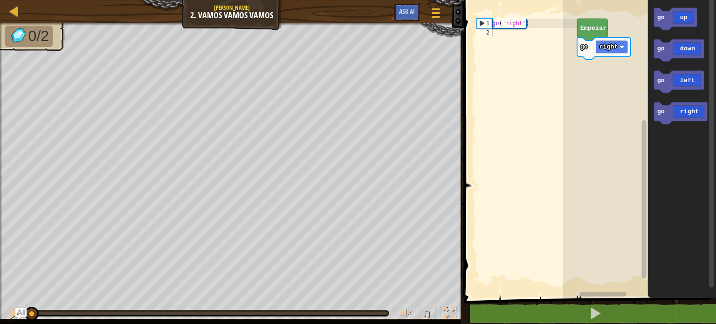
type textarea "go('right')"
click at [539, 24] on div "go ( 'right' )" at bounding box center [534, 163] width 87 height 289
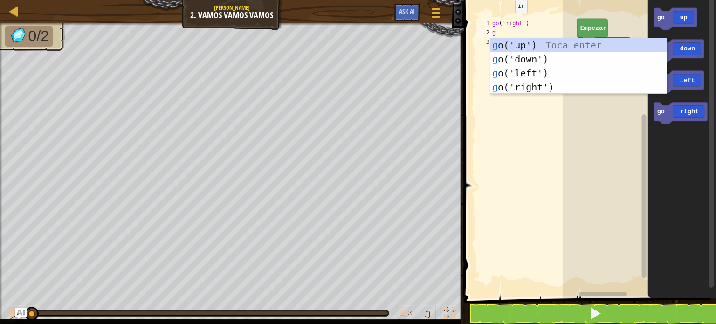
scroll to position [4, 0]
type textarea "go"
click at [523, 43] on div "go ('up') Toca enter go ('down') Toca enter go ('left') Toca enter go ('right')…" at bounding box center [579, 80] width 176 height 84
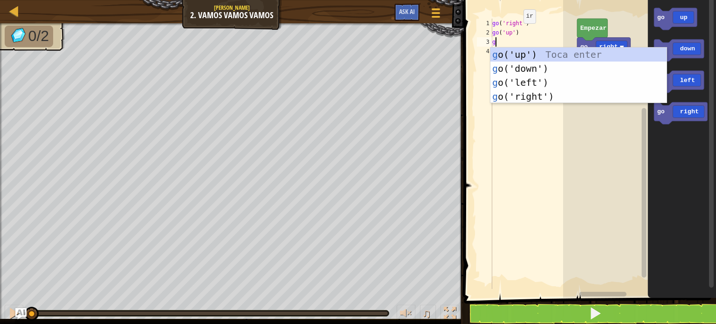
type textarea "go"
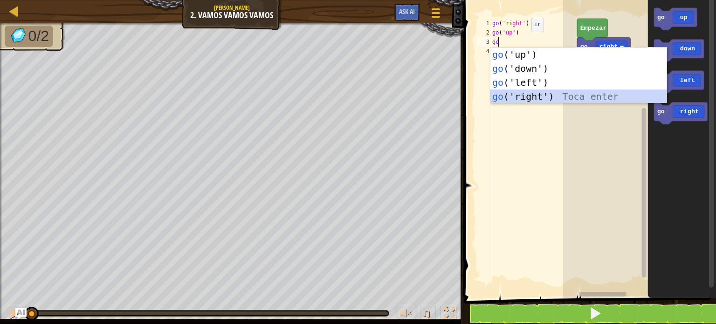
click at [538, 94] on div "go ('up') Toca enter go ('down') Toca enter go ('left') Toca enter go ('right')…" at bounding box center [579, 90] width 176 height 84
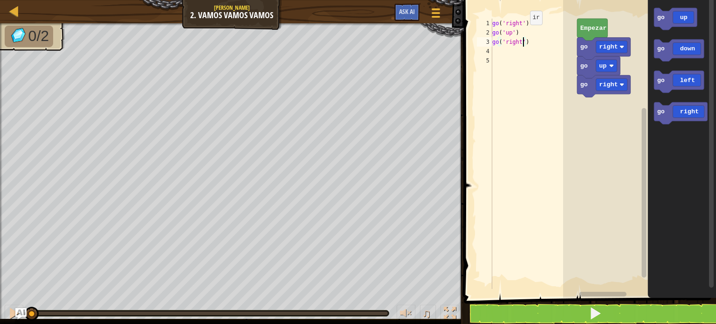
click at [522, 39] on div "go ( 'right' ) go ( 'up' ) go ( 'right' )" at bounding box center [534, 163] width 87 height 289
type textarea "go('right',2)"
click at [598, 312] on span at bounding box center [595, 313] width 13 height 13
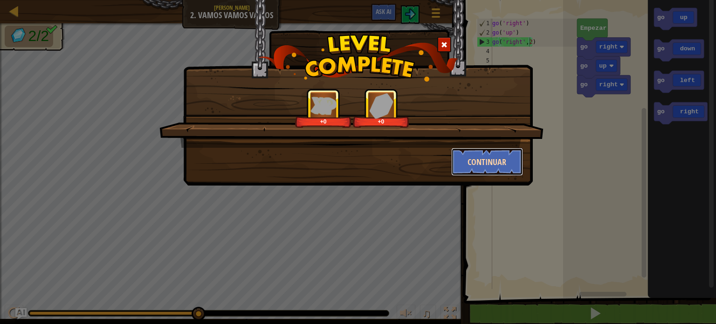
click at [482, 157] on button "Continuar" at bounding box center [487, 162] width 72 height 28
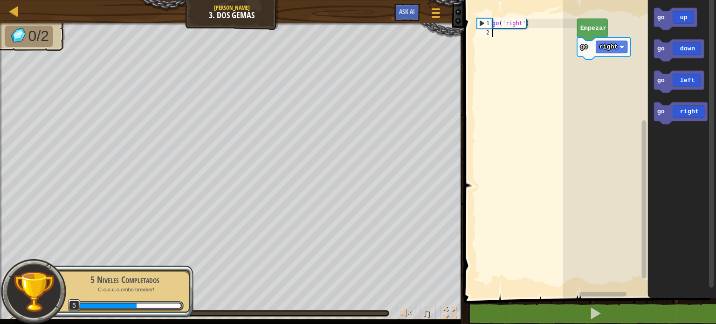
click at [539, 32] on div "go ( 'right' )" at bounding box center [534, 163] width 87 height 289
click at [522, 24] on div "go ( 'right' )" at bounding box center [534, 163] width 87 height 289
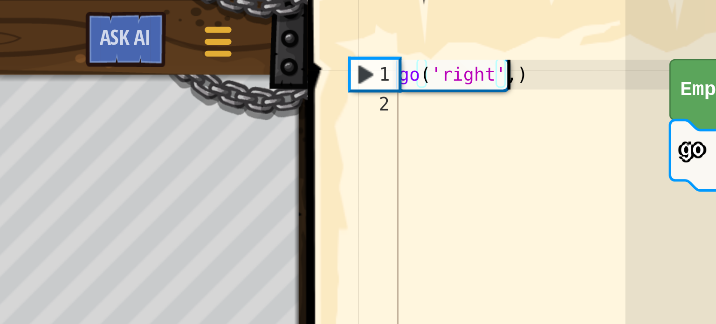
scroll to position [4, 2]
type textarea "go('right',3)"
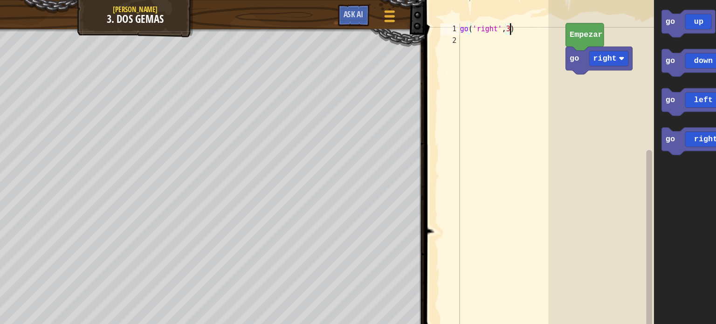
click at [539, 25] on div "go ( 'right' , 3 )" at bounding box center [534, 163] width 87 height 289
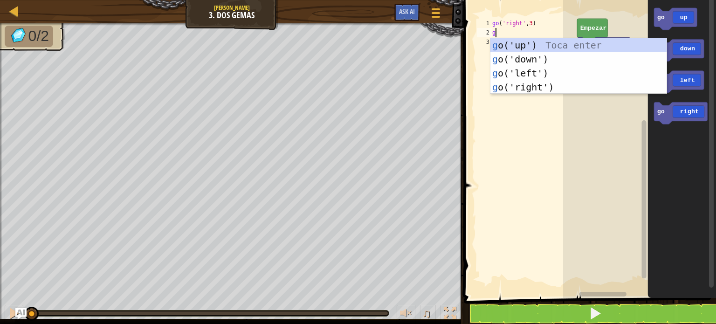
type textarea "go"
click at [528, 42] on div "go ('up') Toca enter go ('down') Toca enter go ('left') Toca enter go ('right')…" at bounding box center [579, 80] width 176 height 84
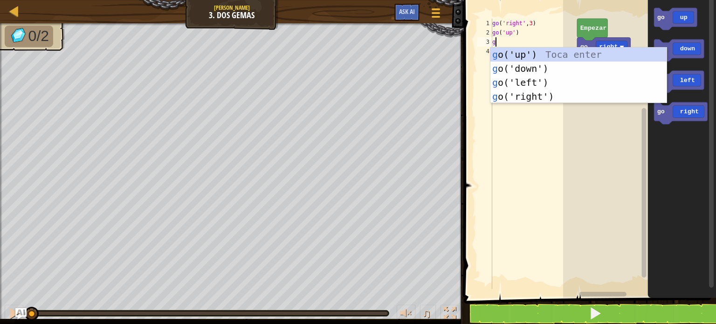
type textarea "go"
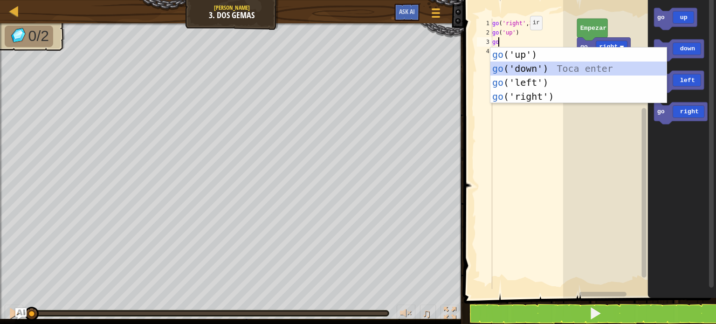
click at [526, 65] on div "go ('up') Toca enter go ('down') Toca enter go ('left') Toca enter go ('right')…" at bounding box center [579, 90] width 176 height 84
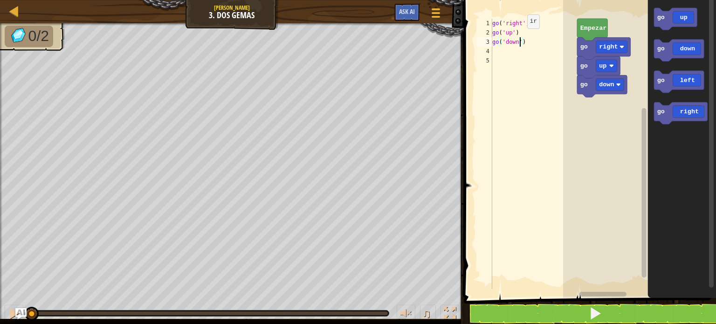
click at [519, 42] on div "go ( 'right' , 3 ) go ( 'up' ) go ( 'down' )" at bounding box center [534, 163] width 87 height 289
type textarea "go('down',2)"
click at [568, 319] on button at bounding box center [595, 313] width 255 height 21
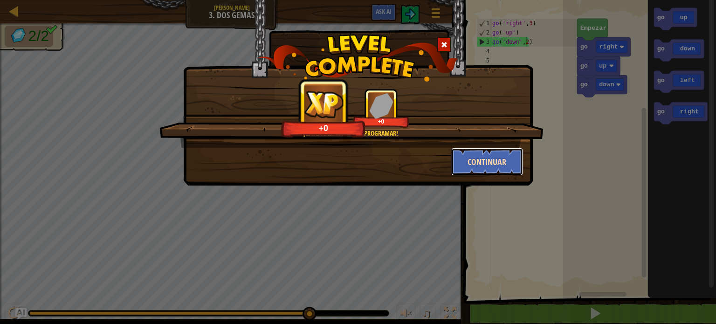
click at [497, 152] on button "Continuar" at bounding box center [487, 162] width 72 height 28
